Goal: Information Seeking & Learning: Learn about a topic

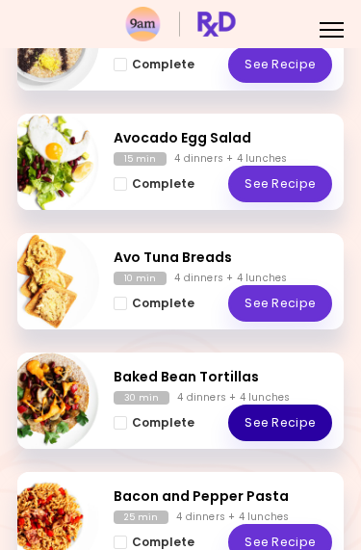
scroll to position [668, 0]
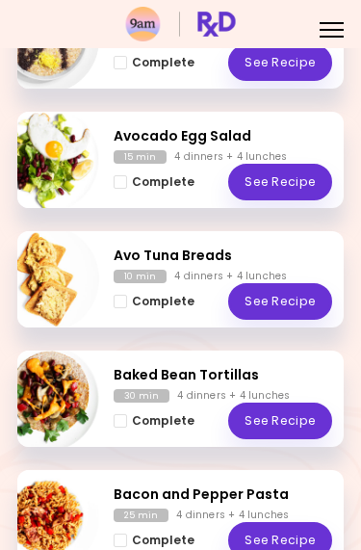
click at [278, 430] on link "See Recipe" at bounding box center [280, 420] width 104 height 37
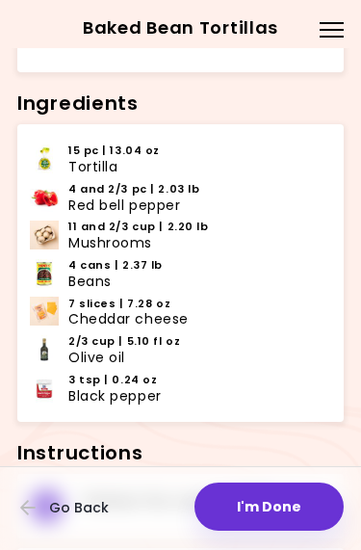
scroll to position [520, 0]
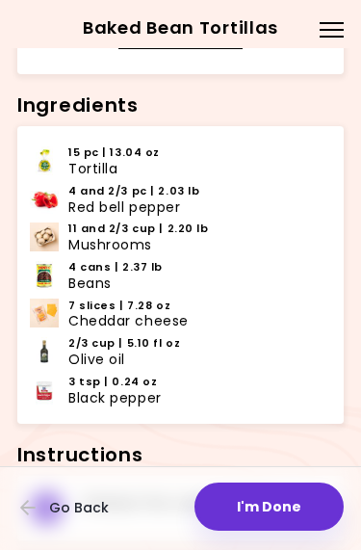
click at [77, 501] on span "Go Back" at bounding box center [79, 507] width 60 height 15
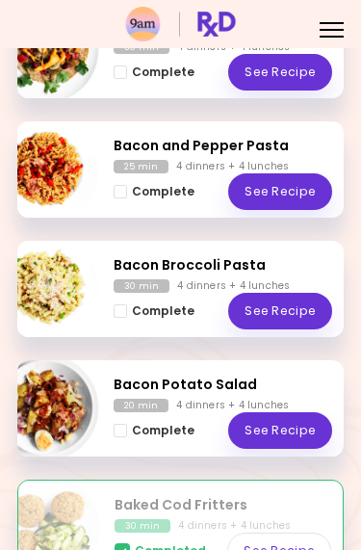
scroll to position [1018, 0]
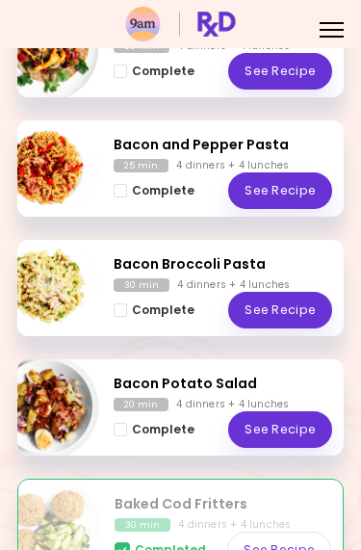
click at [281, 180] on link "See Recipe" at bounding box center [280, 190] width 104 height 37
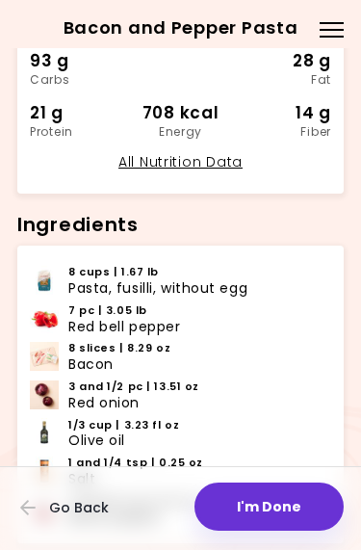
scroll to position [403, 0]
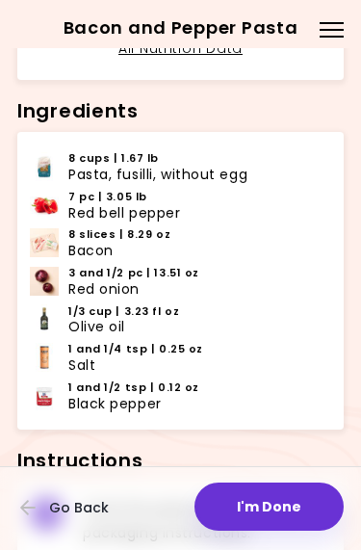
click at [268, 281] on div "3 and 1/2 pc | 13.51 oz Red onion" at bounding box center [197, 281] width 258 height 33
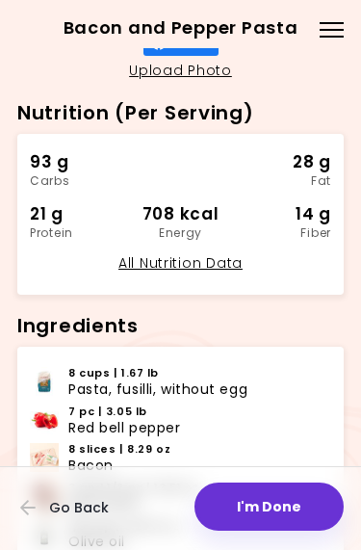
scroll to position [301, 0]
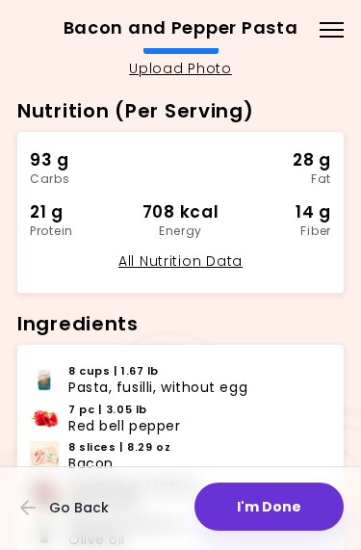
click at [66, 513] on span "Go Back" at bounding box center [79, 507] width 60 height 15
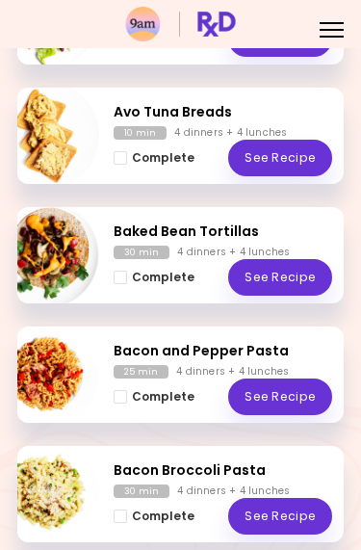
scroll to position [813, 0]
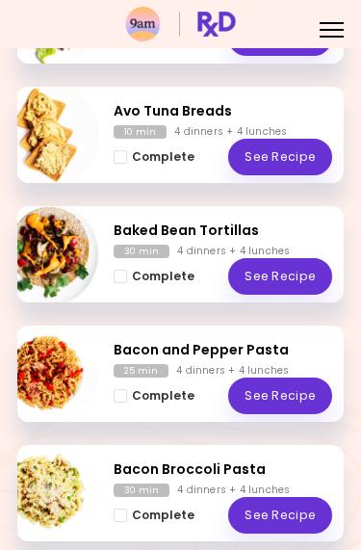
click at [197, 468] on h2 "Bacon Broccoli Pasta" at bounding box center [223, 469] width 219 height 20
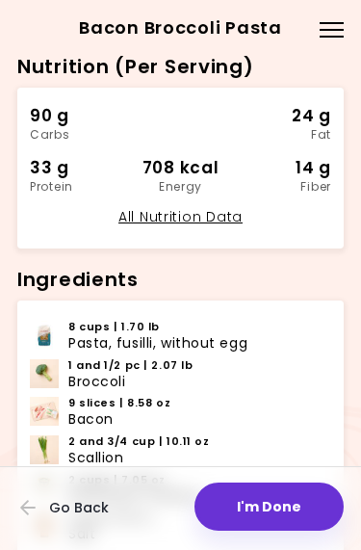
scroll to position [342, 0]
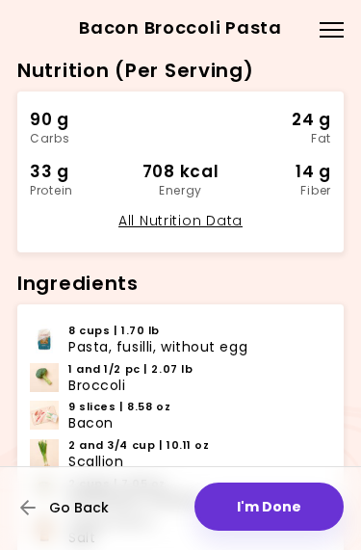
click at [54, 514] on span "Go Back" at bounding box center [79, 507] width 60 height 15
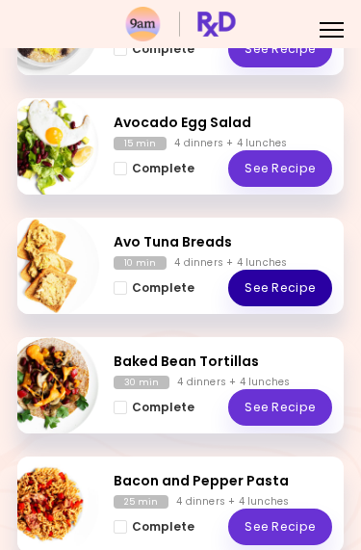
scroll to position [687, 0]
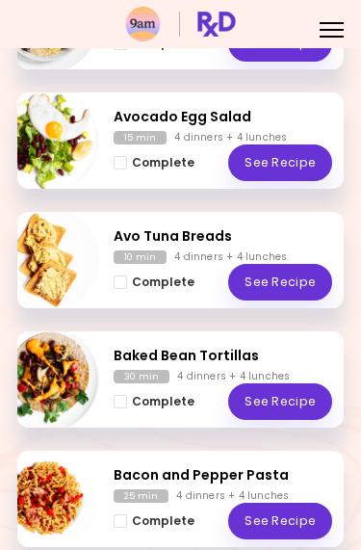
click at [272, 407] on link "See Recipe" at bounding box center [280, 401] width 104 height 37
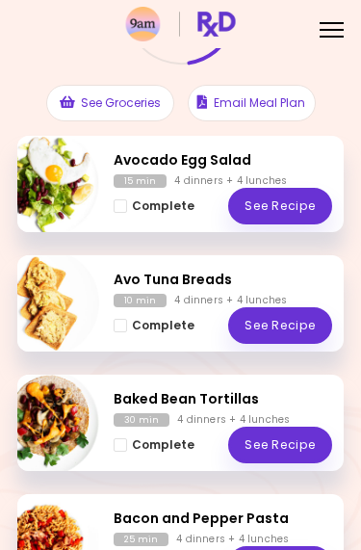
scroll to position [227, 0]
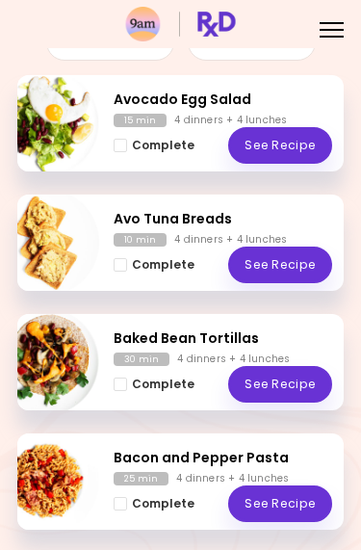
click at [263, 511] on link "See Recipe" at bounding box center [280, 503] width 104 height 37
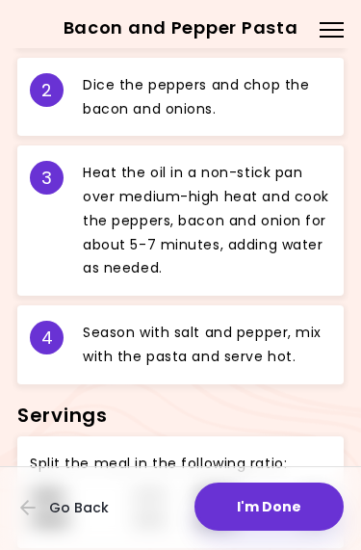
scroll to position [1028, 0]
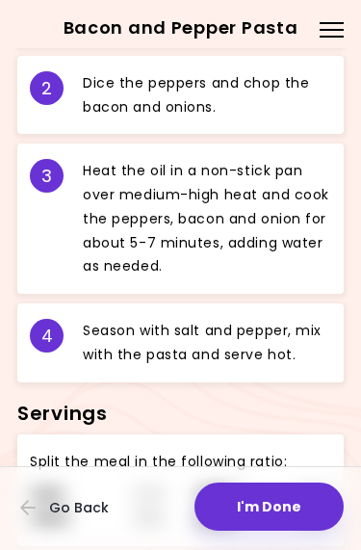
click at [55, 470] on div at bounding box center [180, 508] width 361 height 85
